Goal: Information Seeking & Learning: Learn about a topic

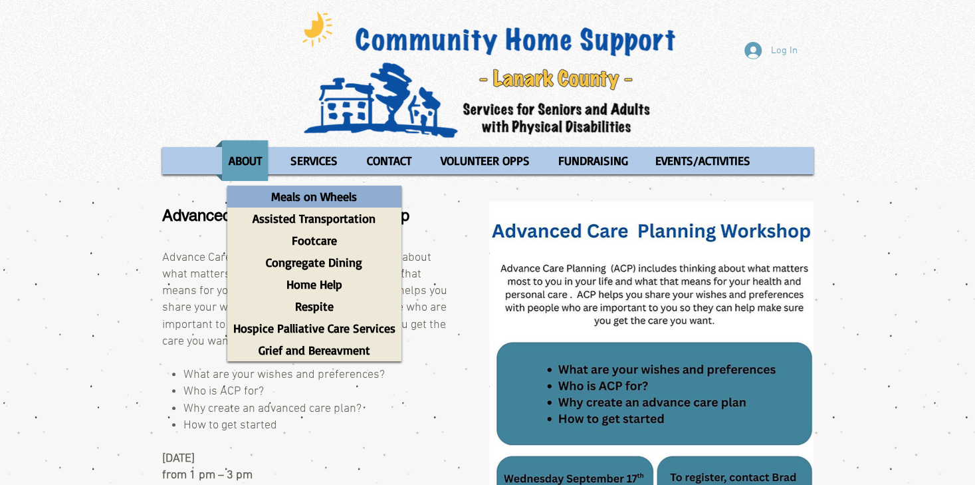
click at [301, 196] on p "Meals on Wheels" at bounding box center [314, 196] width 98 height 22
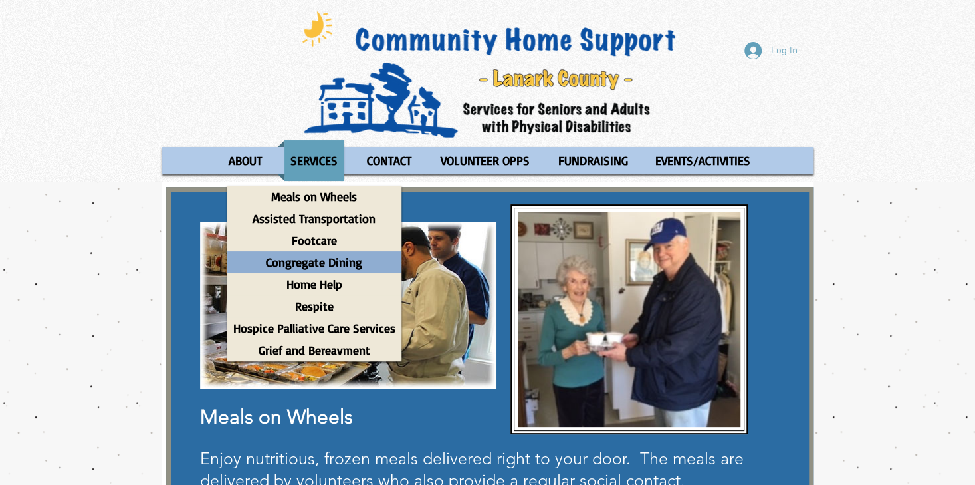
click at [308, 265] on p "Congregate Dining" at bounding box center [314, 262] width 108 height 22
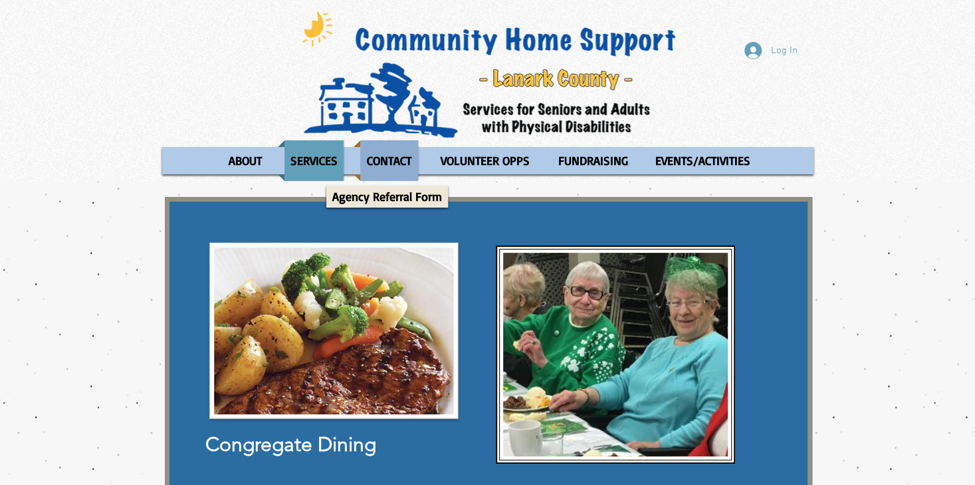
click at [387, 162] on p "CONTACT" at bounding box center [389, 160] width 57 height 41
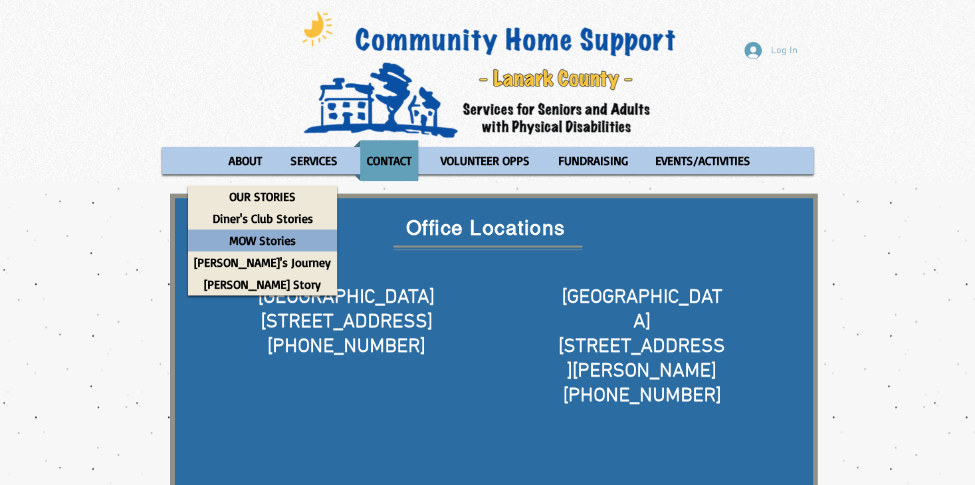
click at [223, 241] on p "MOW Stories" at bounding box center [262, 240] width 78 height 22
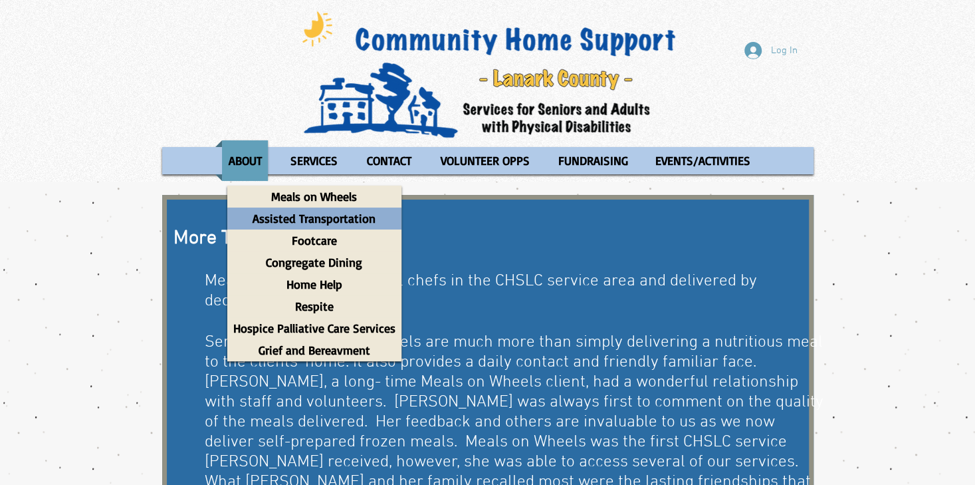
click at [288, 219] on p "Assisted Transportation" at bounding box center [314, 218] width 135 height 22
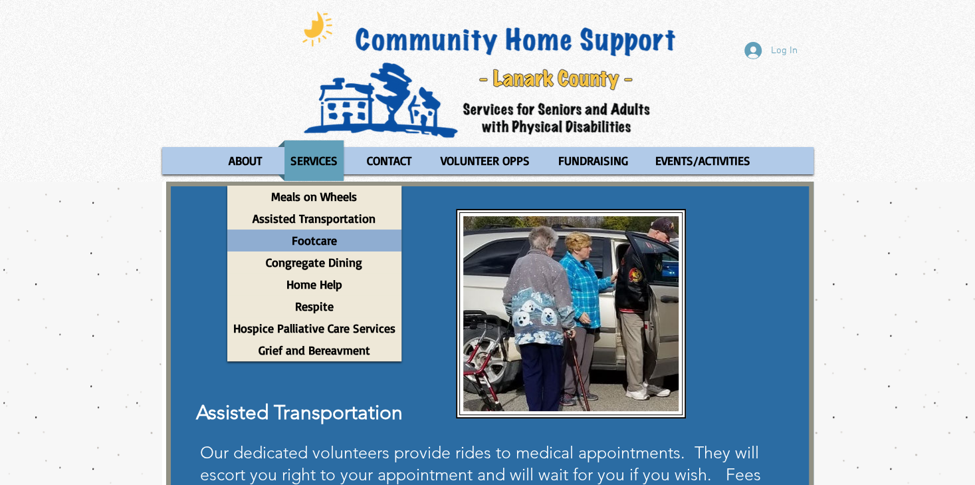
click at [313, 239] on p "Footcare" at bounding box center [314, 240] width 57 height 22
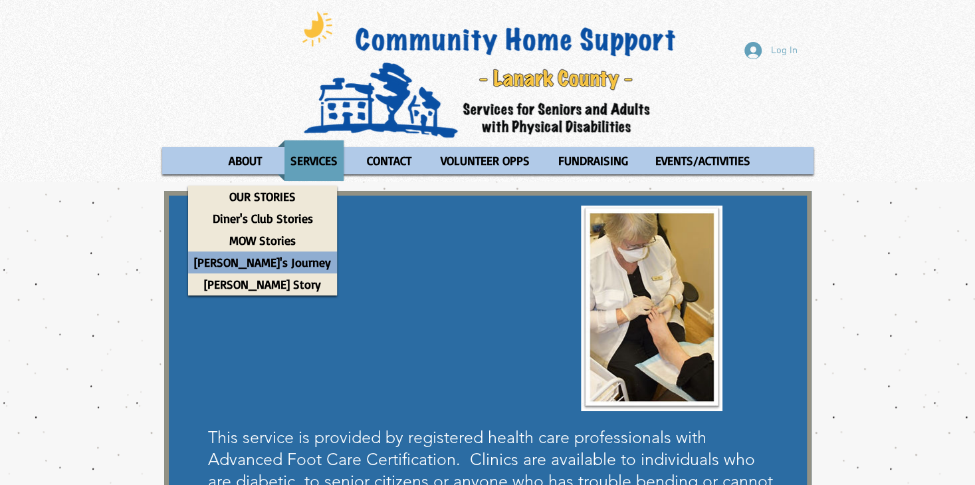
click at [246, 261] on p "[PERSON_NAME]'s Journey" at bounding box center [262, 262] width 149 height 22
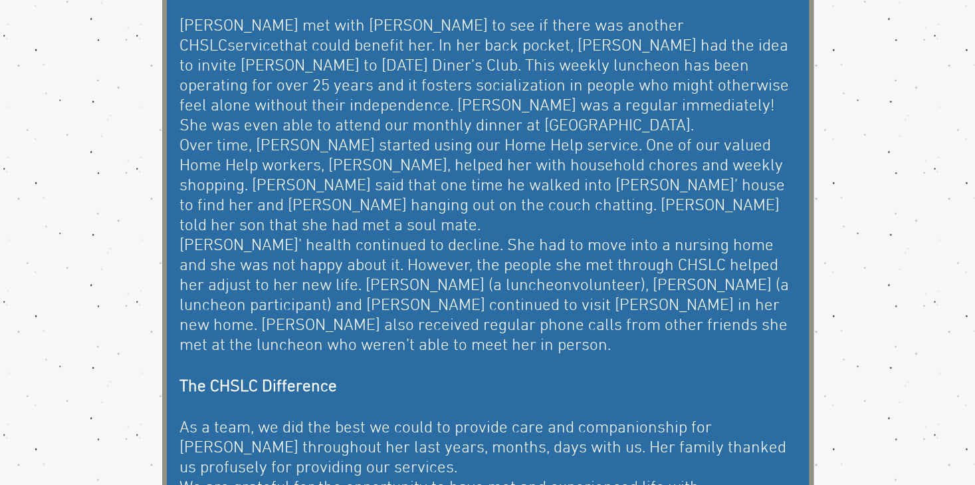
scroll to position [798, 0]
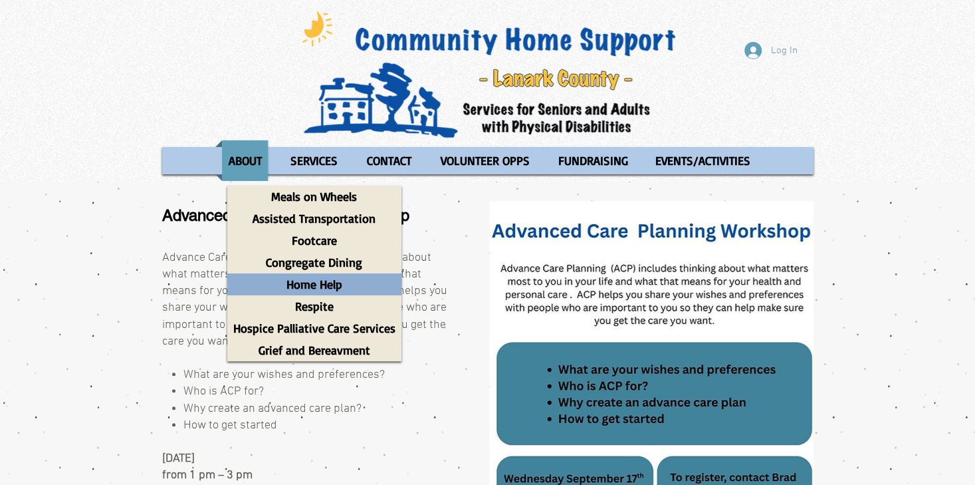
click at [316, 283] on p "Home Help" at bounding box center [315, 284] width 68 height 22
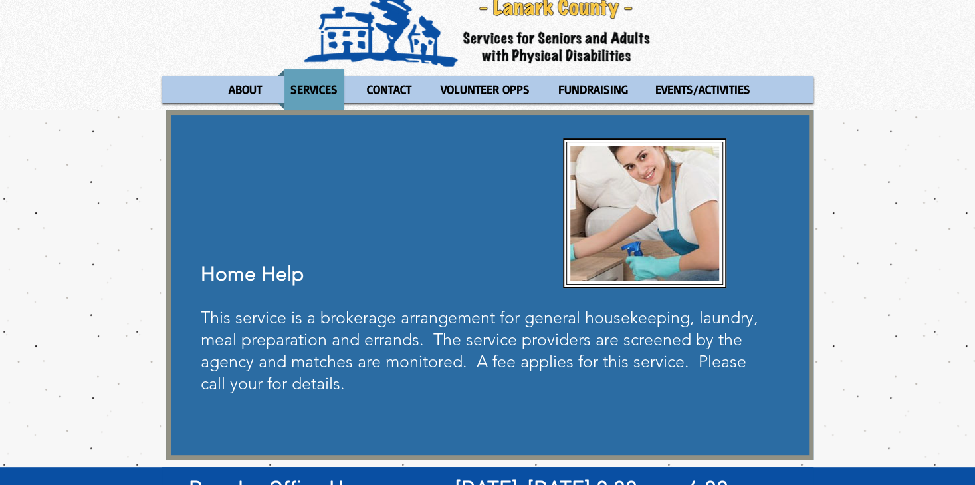
scroll to position [66, 0]
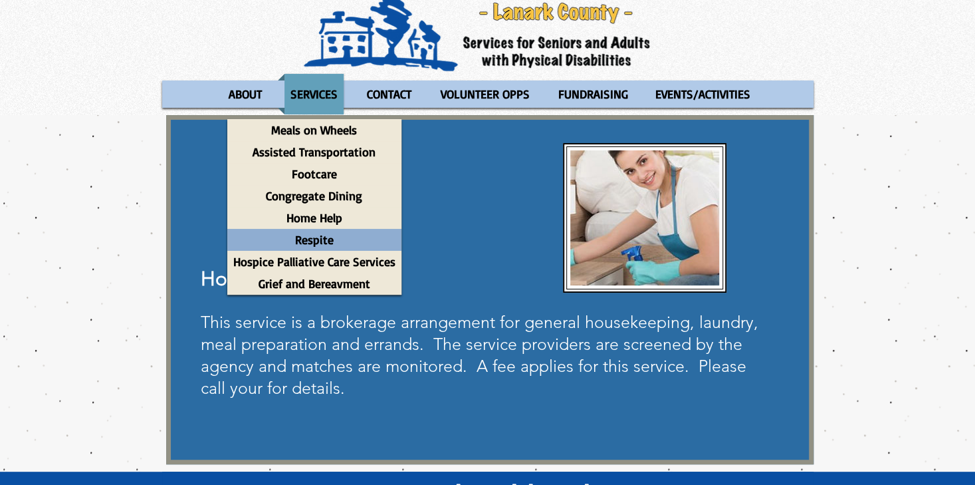
click at [310, 239] on p "Respite" at bounding box center [314, 240] width 51 height 22
